Goal: Task Accomplishment & Management: Manage account settings

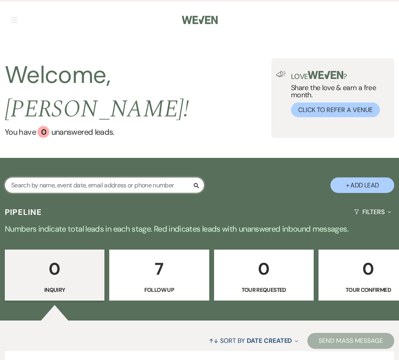
click at [46, 178] on input "text" at bounding box center [104, 186] width 199 height 16
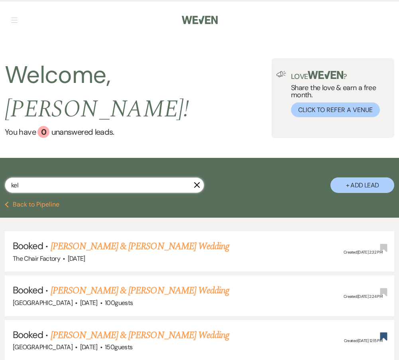
type input "kels"
select select "8"
select select "11"
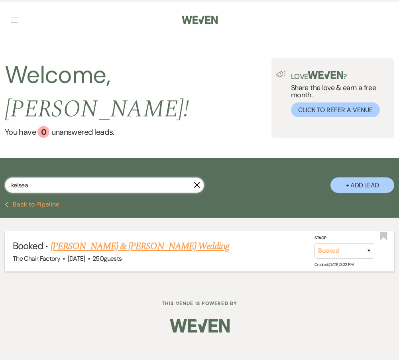
type input "kelsea"
click at [73, 239] on link "[PERSON_NAME] & [PERSON_NAME] Wedding" at bounding box center [140, 246] width 179 height 14
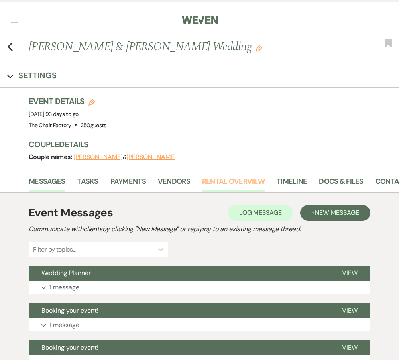
click at [228, 181] on link "Rental Overview" at bounding box center [233, 184] width 63 height 16
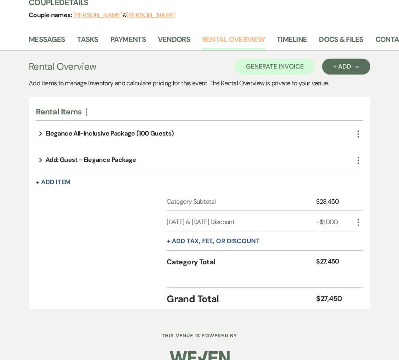
scroll to position [140, 0]
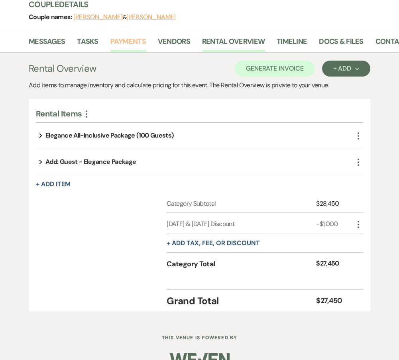
click at [126, 39] on link "Payments" at bounding box center [129, 44] width 36 height 16
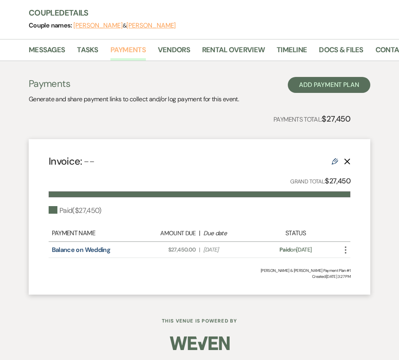
scroll to position [133, 0]
